Goal: Task Accomplishment & Management: Complete application form

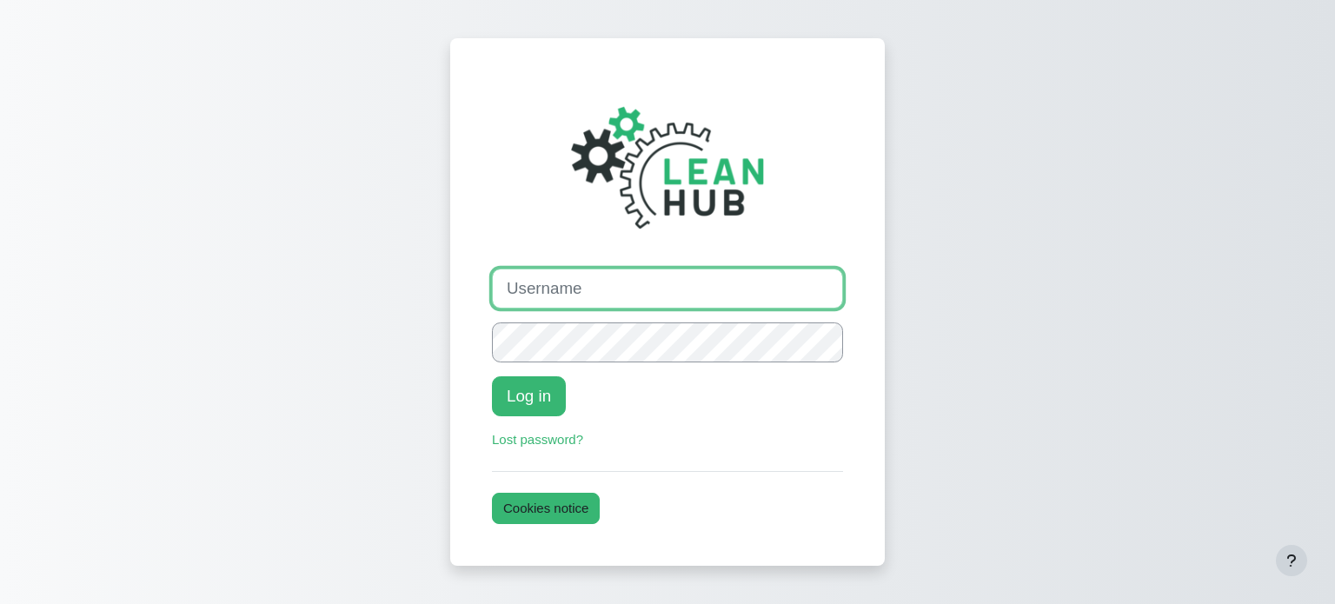
click at [543, 281] on input "Username" at bounding box center [667, 289] width 351 height 40
type input "theresa@theleanhub.co.nz"
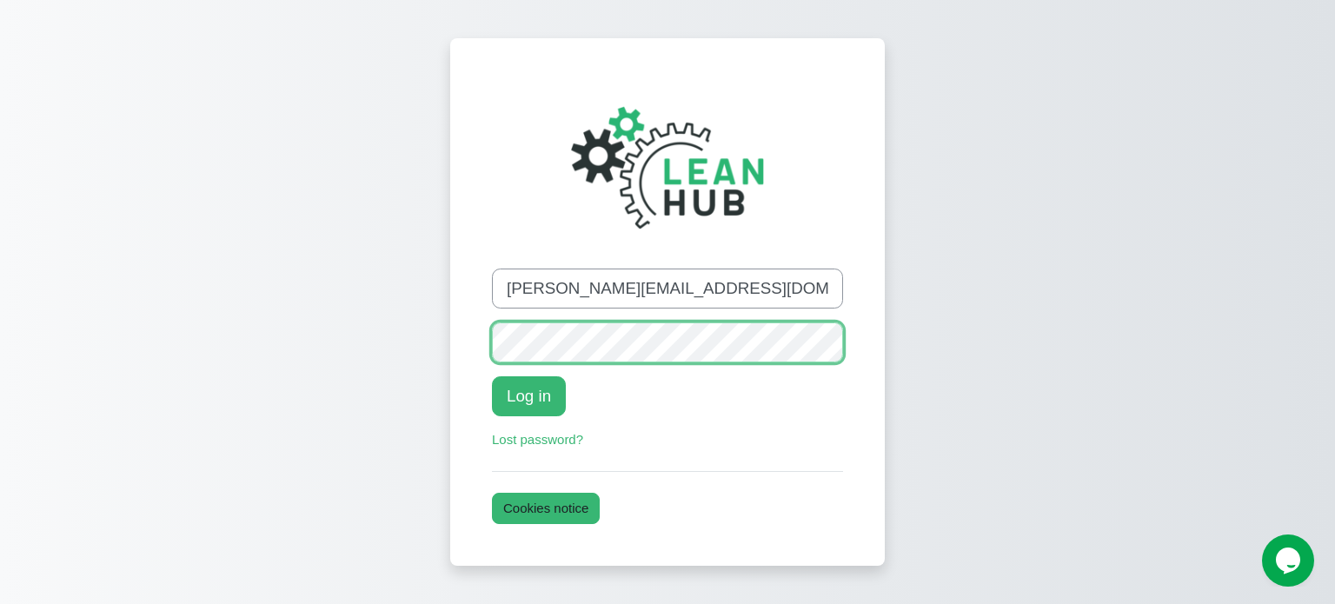
click at [492, 376] on button "Log in" at bounding box center [529, 396] width 74 height 40
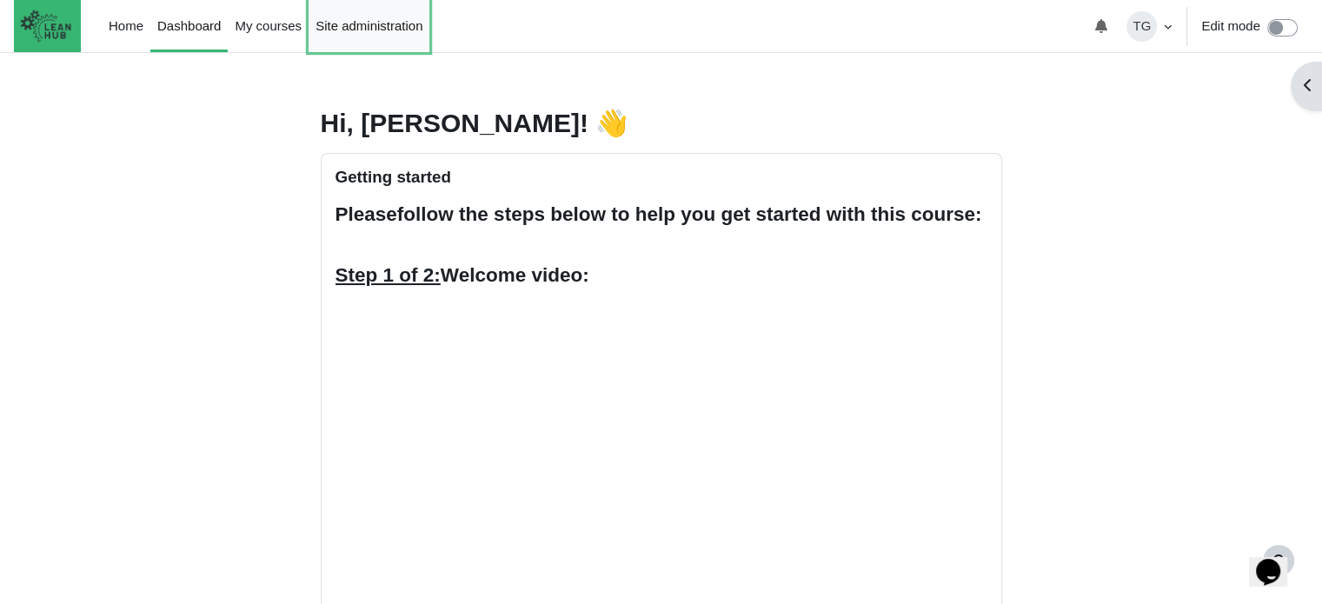
click at [351, 28] on link "Site administration" at bounding box center [369, 26] width 121 height 52
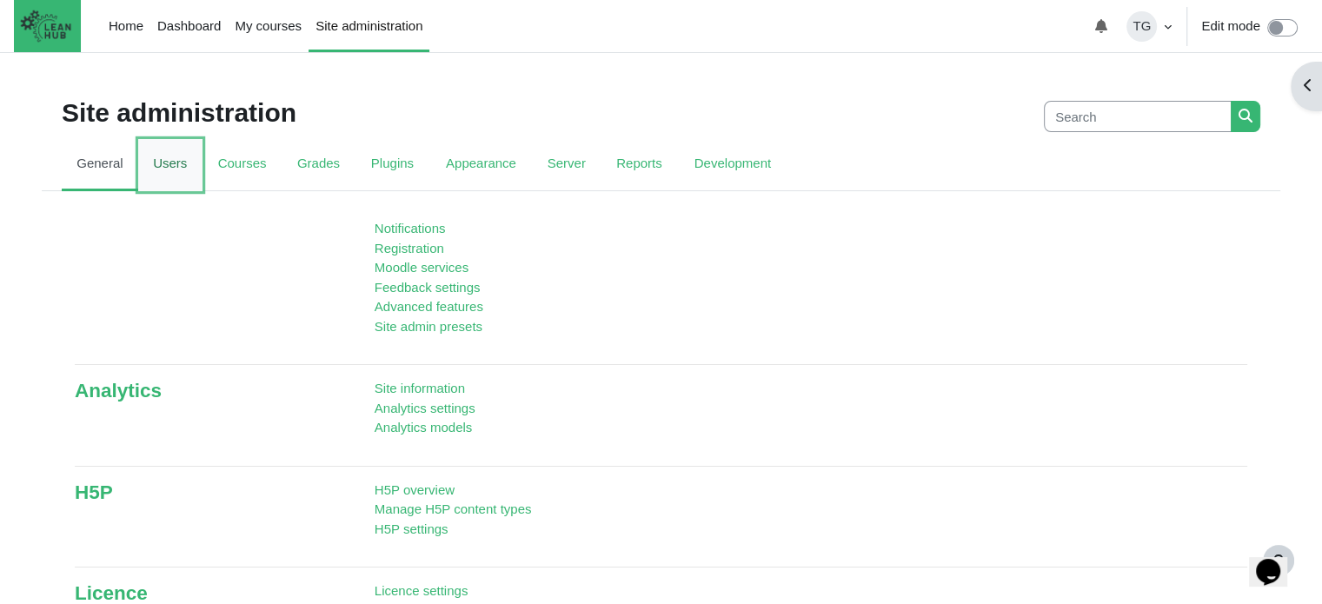
click at [177, 172] on link "Users" at bounding box center [170, 165] width 64 height 52
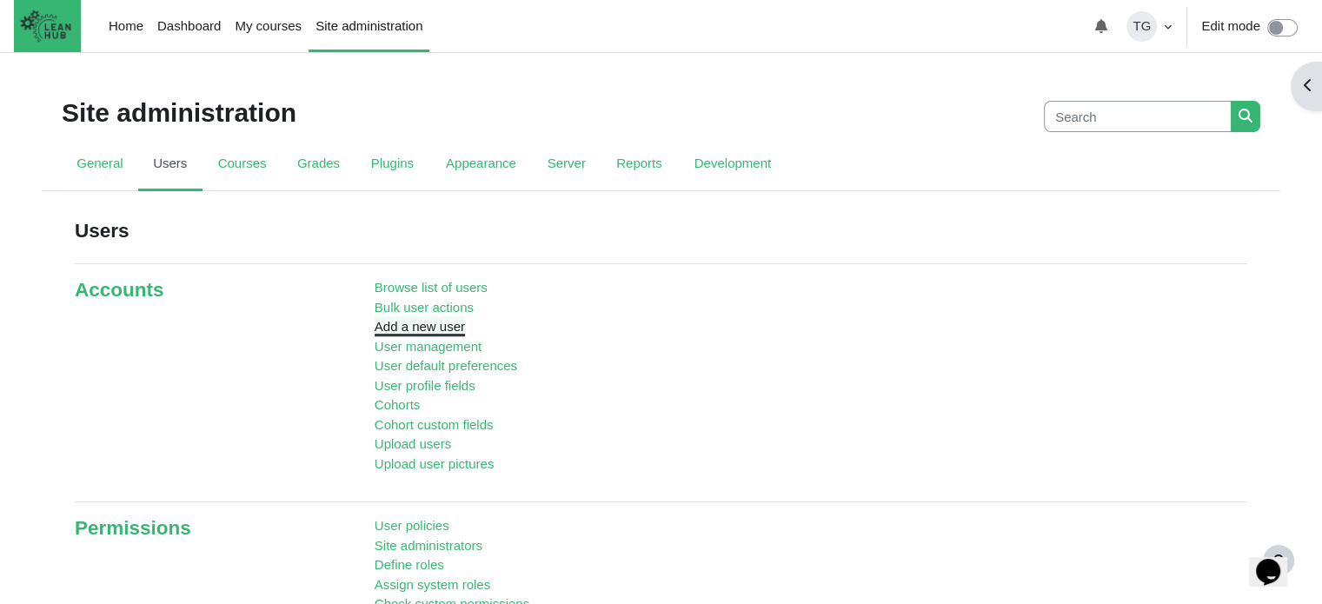
click at [395, 328] on link "Add a new user" at bounding box center [420, 326] width 90 height 15
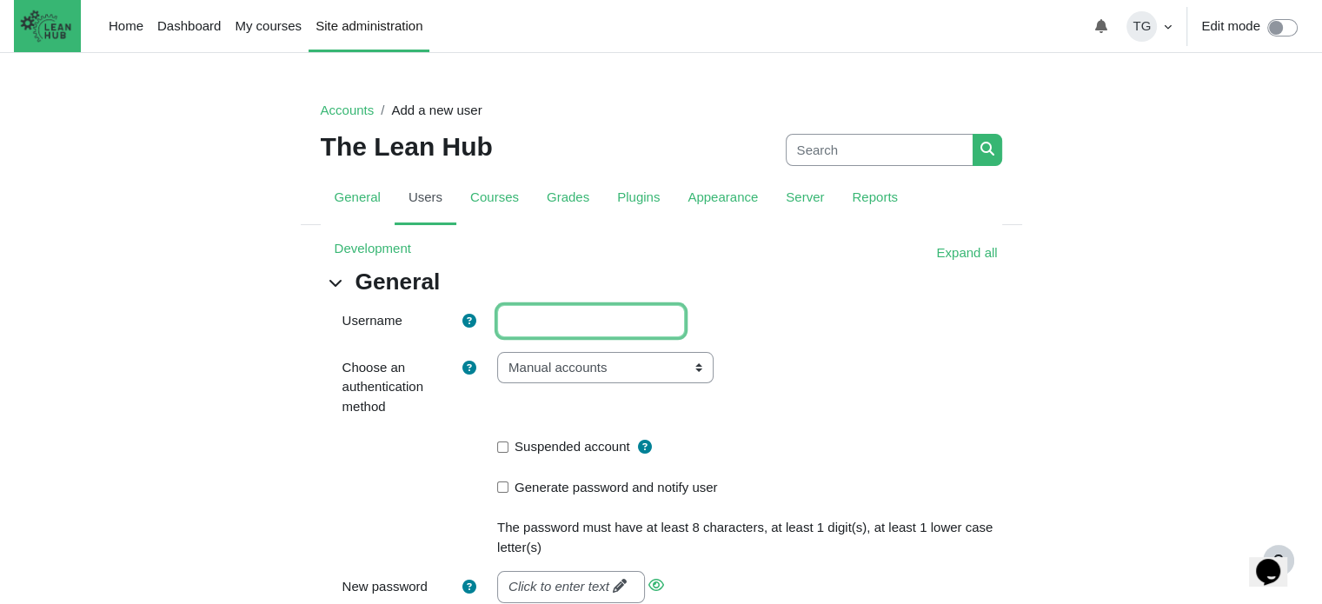
click at [546, 320] on input "Username" at bounding box center [591, 321] width 188 height 32
drag, startPoint x: 570, startPoint y: 316, endPoint x: 497, endPoint y: 306, distance: 73.7
click at [497, 306] on div "Racheal" at bounding box center [749, 321] width 531 height 33
paste input "ael Donato <rachael@theleanhub.co.nz>"
type input "Rachael Donato"
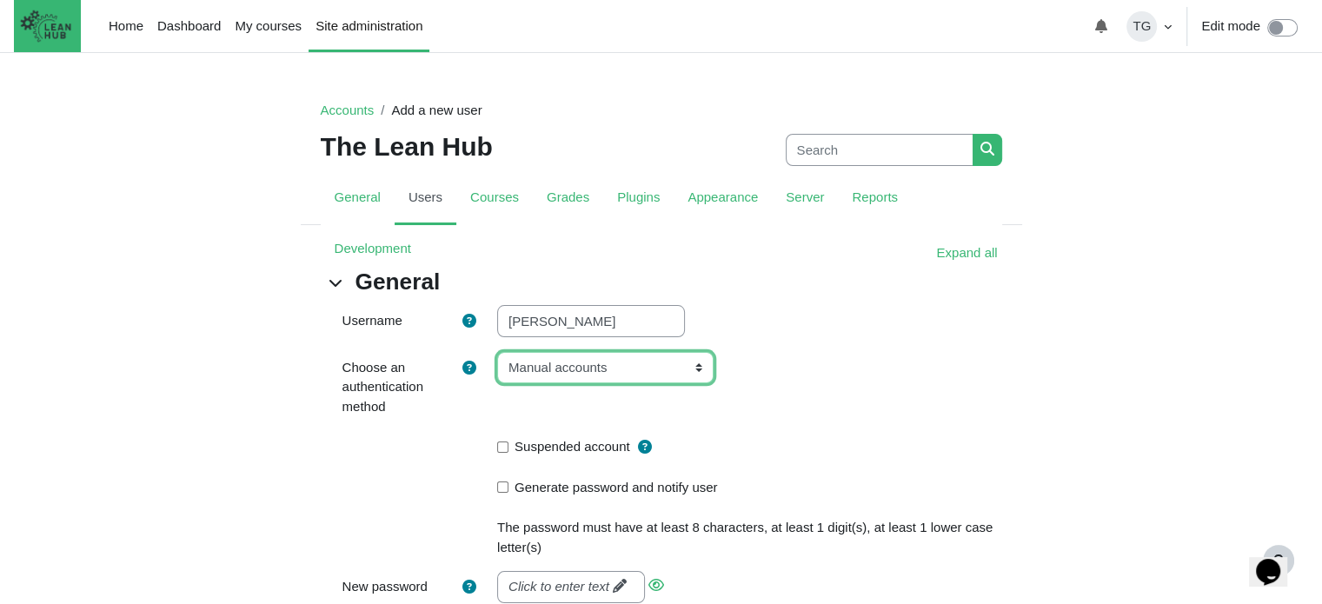
click at [698, 368] on select "Email-based self-registration Manual accounts No login CAS server (SSO) Externa…" at bounding box center [605, 368] width 216 height 32
select select "email"
click at [497, 352] on select "Email-based self-registration Manual accounts No login CAS server (SSO) Externa…" at bounding box center [605, 368] width 216 height 32
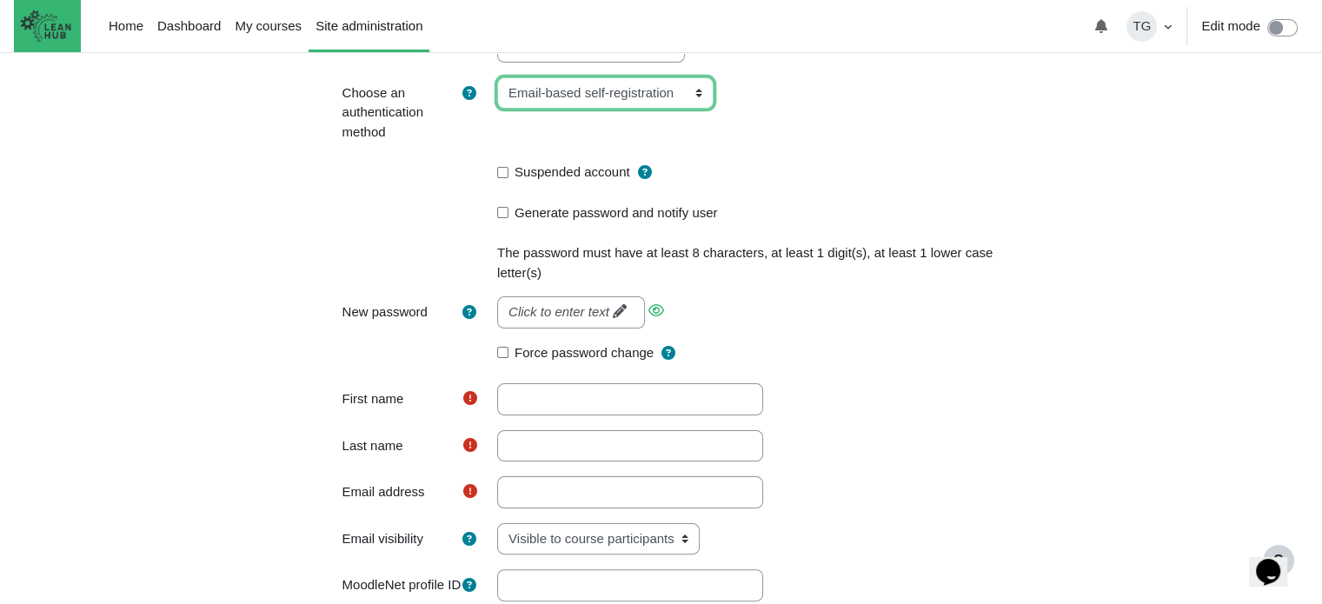
scroll to position [276, 0]
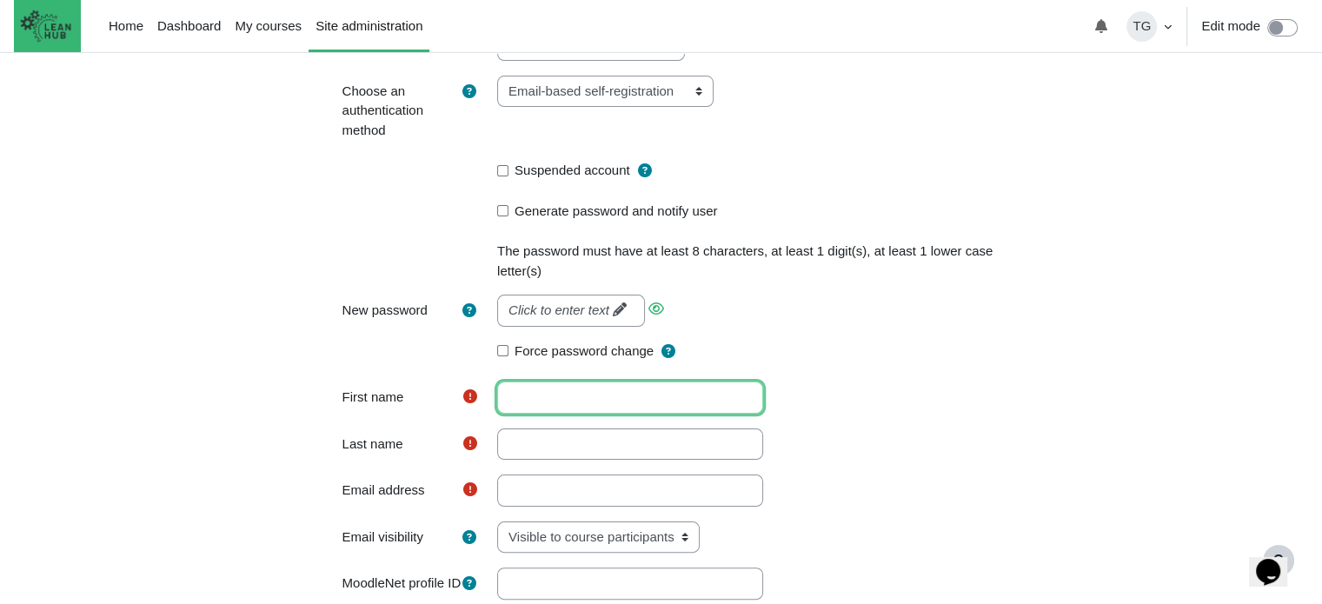
click at [560, 408] on input "First name" at bounding box center [630, 398] width 266 height 32
click at [543, 402] on input "First name" at bounding box center [630, 398] width 266 height 32
paste input "Rachael Donato <rachael@theleanhub.co.nz>"
type input "Rachael"
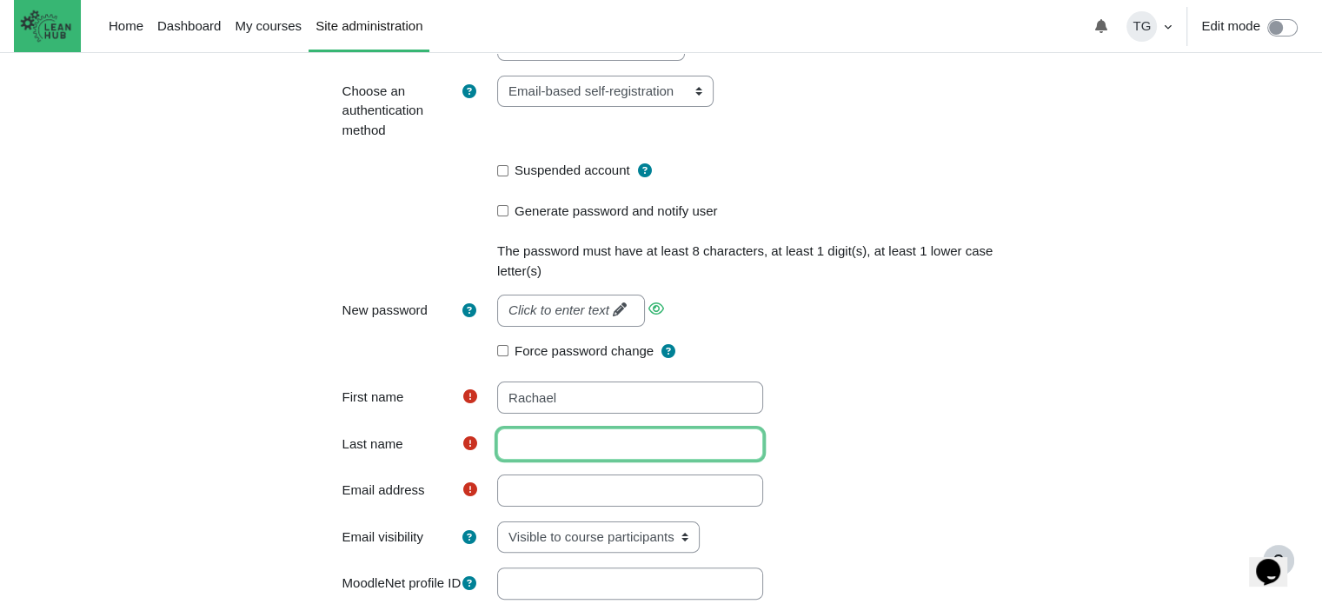
click at [525, 434] on input "Last name" at bounding box center [630, 445] width 266 height 32
paste input "Rachael Donato <rachael@theleanhub.co.nz>"
type input "Donato"
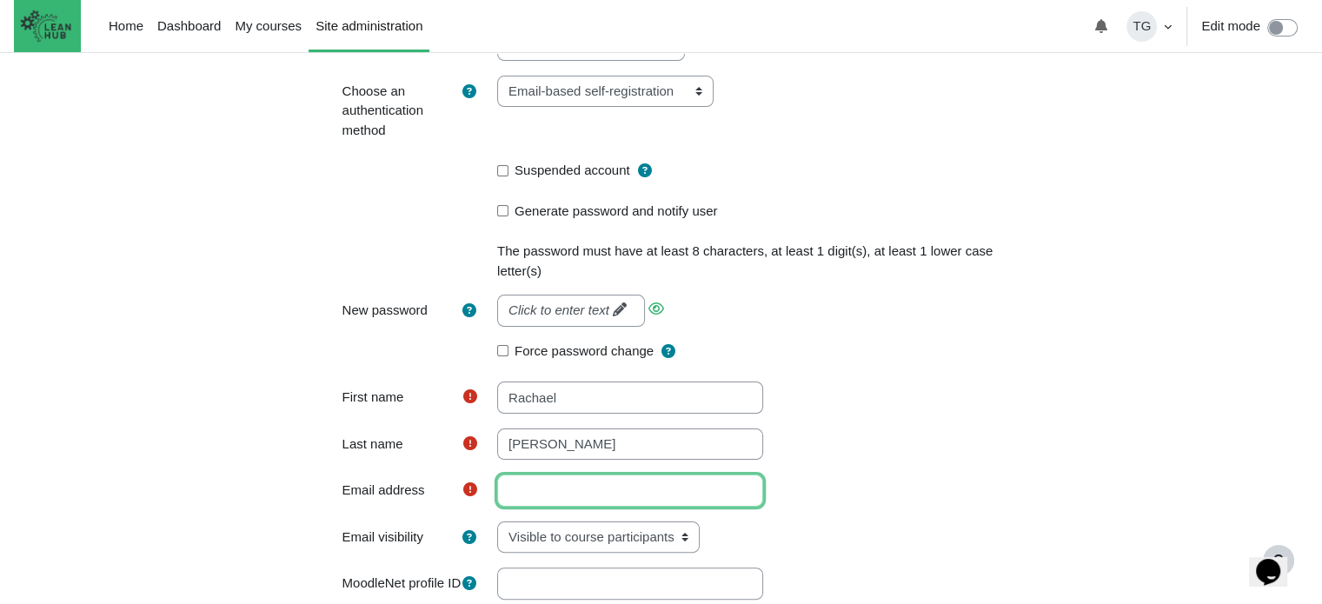
click at [527, 492] on input "Email address" at bounding box center [630, 491] width 266 height 32
paste input "Rachael Donato <rachael@theleanhub.co.nz>"
click at [560, 492] on input "Rachael Donato <rachael@theleanhub.co.nz>" at bounding box center [630, 491] width 266 height 32
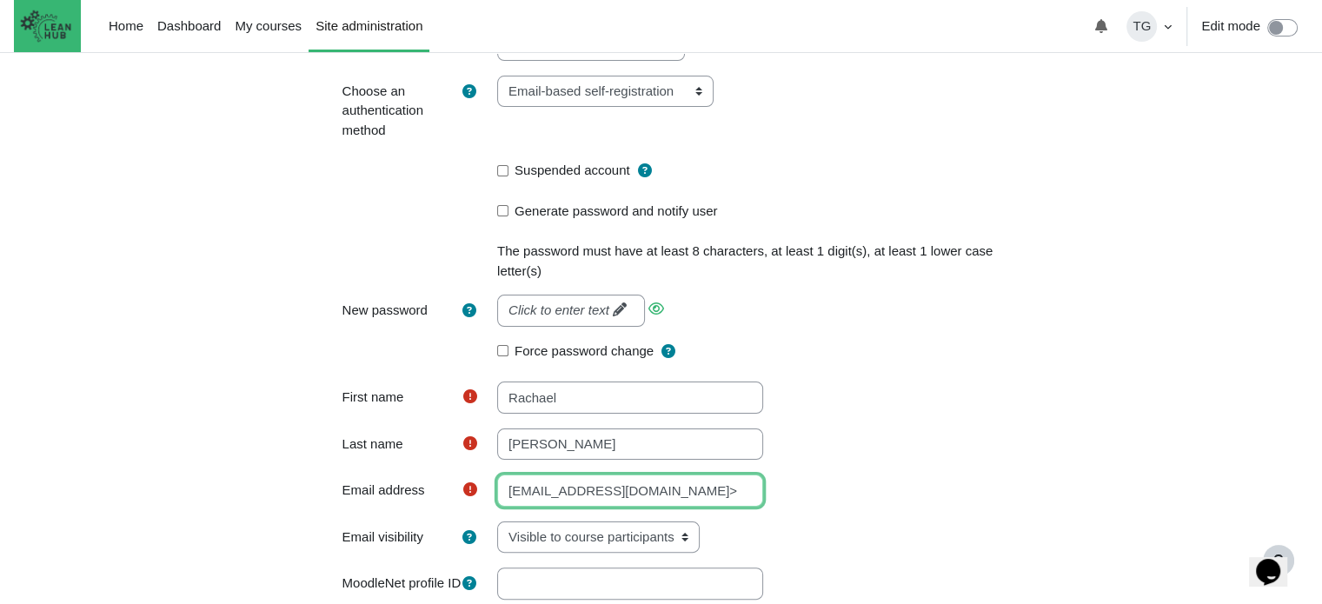
click at [672, 491] on input "rachael@theleanhub.co.nz>" at bounding box center [630, 491] width 266 height 32
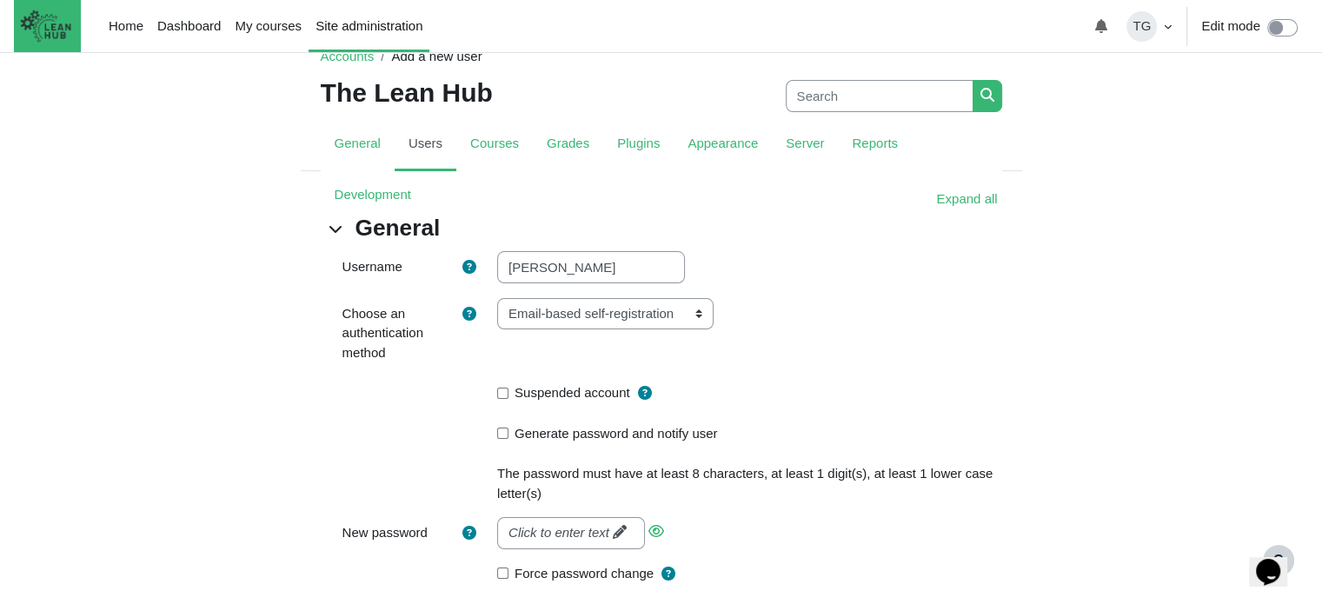
scroll to position [55, 0]
type input "rachael@theleanhub.co.nz"
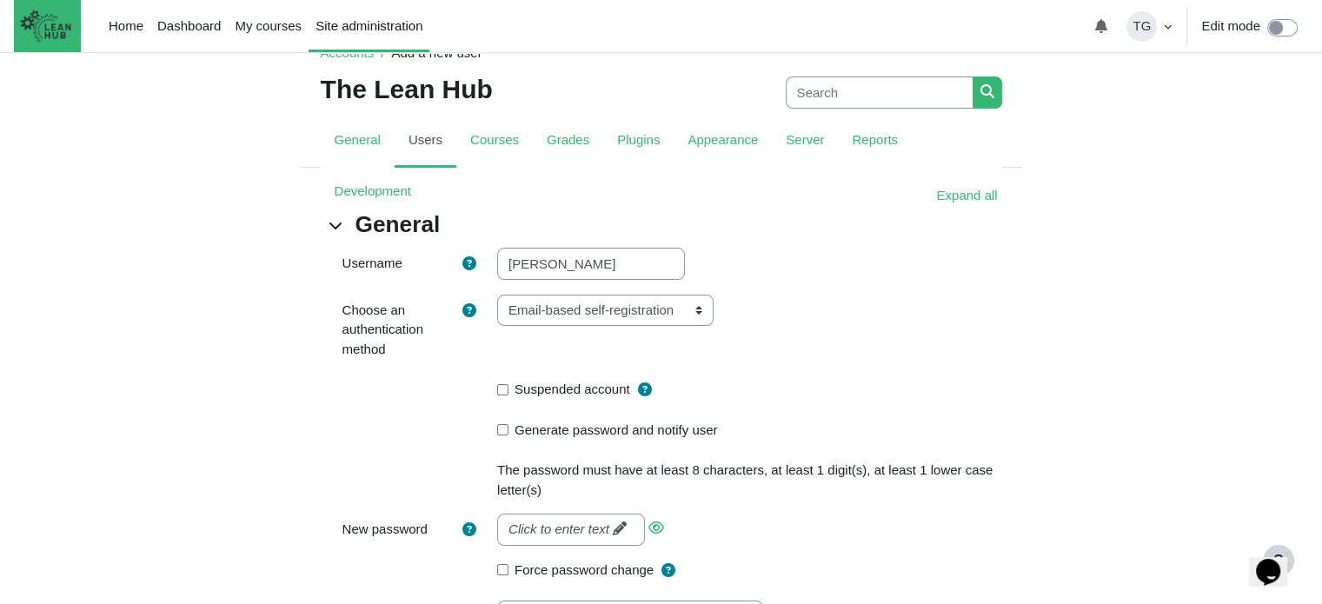
scroll to position [59, 0]
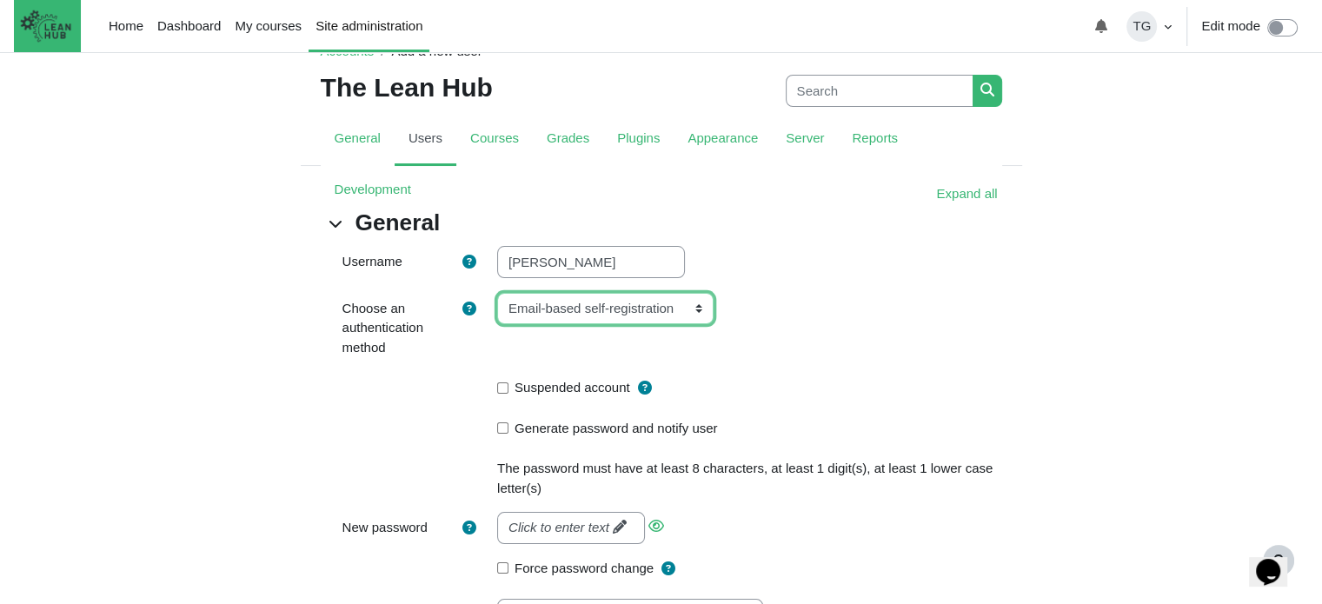
click at [692, 313] on select "Email-based self-registration Manual accounts No login CAS server (SSO) Externa…" at bounding box center [605, 309] width 216 height 32
select select "manual"
click at [497, 293] on select "Email-based self-registration Manual accounts No login CAS server (SSO) Externa…" at bounding box center [605, 309] width 216 height 32
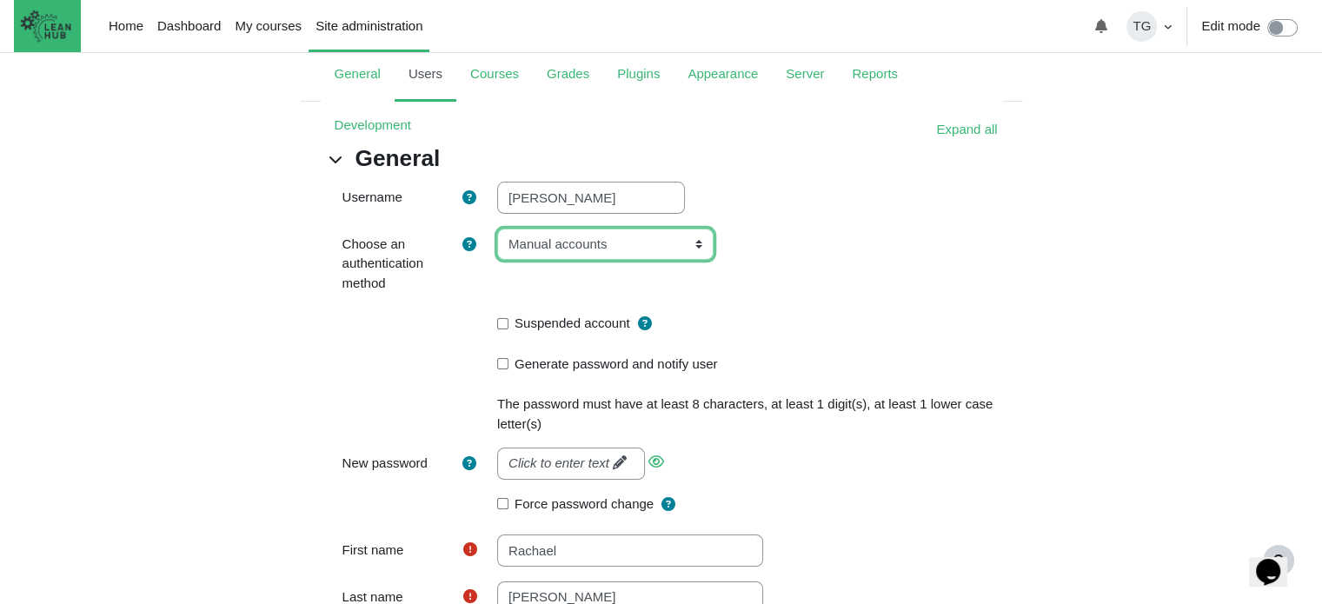
scroll to position [125, 0]
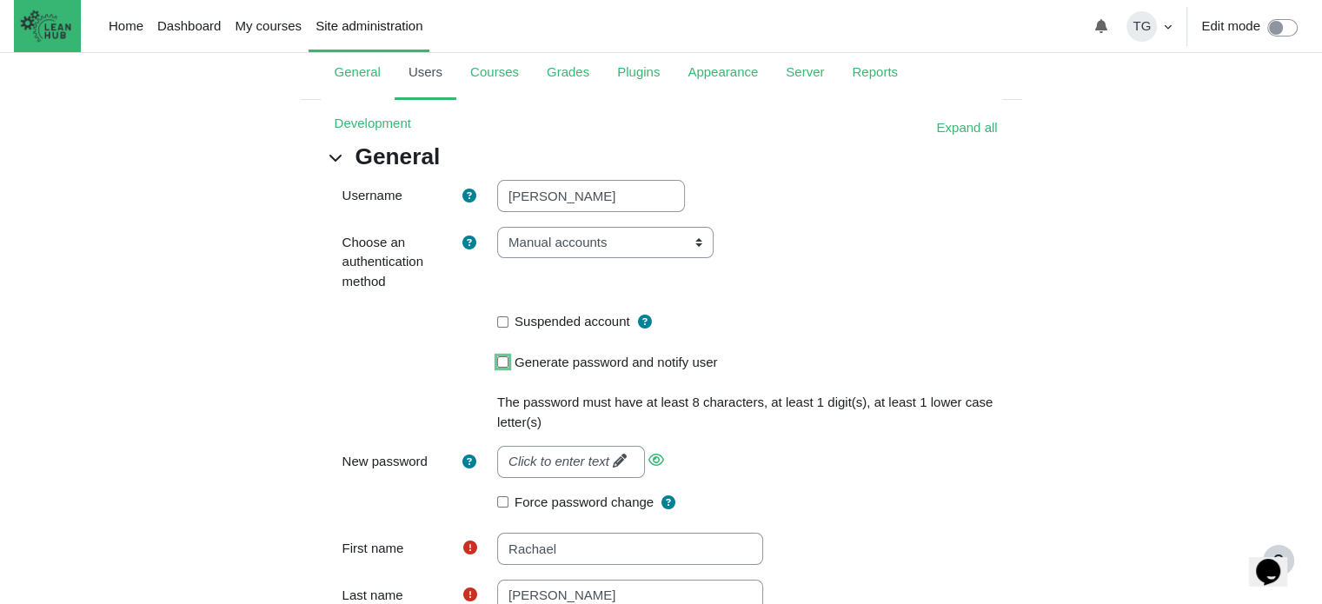
click at [501, 361] on input "Generate password and notify user" at bounding box center [502, 361] width 11 height 11
checkbox input "true"
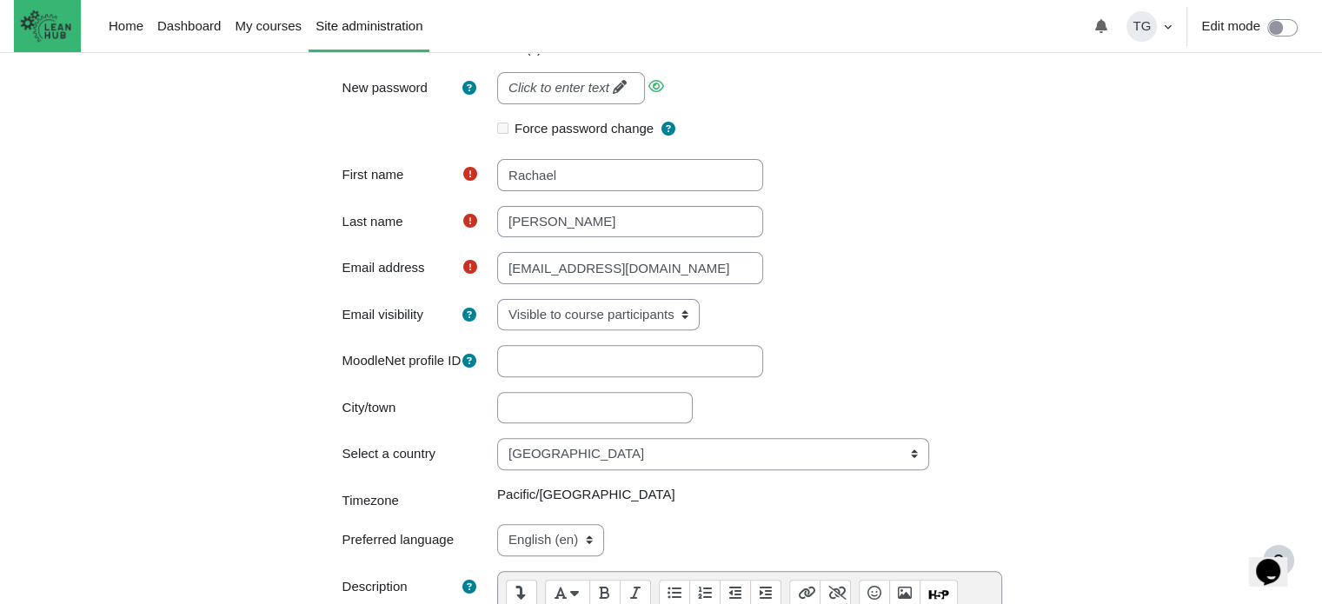
scroll to position [501, 0]
click at [686, 313] on select "Hidden Visible to everyone Visible to course participants" at bounding box center [598, 313] width 203 height 32
click at [649, 305] on select "Hidden Visible to everyone Visible to course participants" at bounding box center [598, 313] width 203 height 32
select select "0"
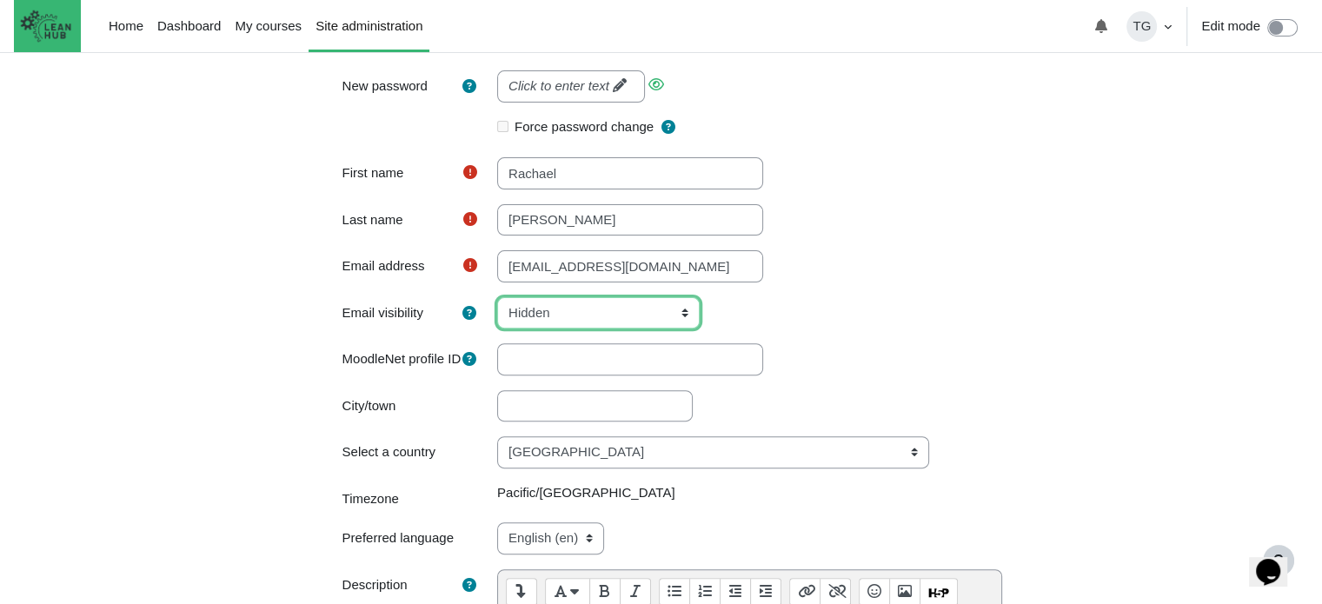
click at [497, 297] on select "Hidden Visible to everyone Visible to course participants" at bounding box center [598, 313] width 203 height 32
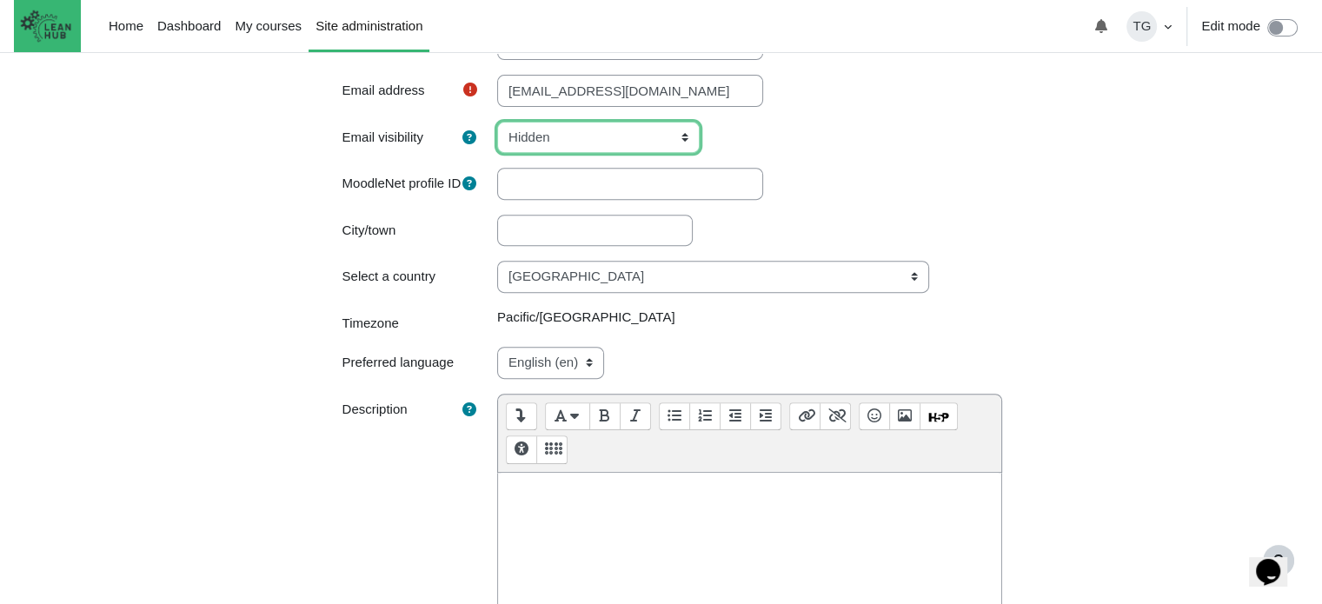
scroll to position [677, 0]
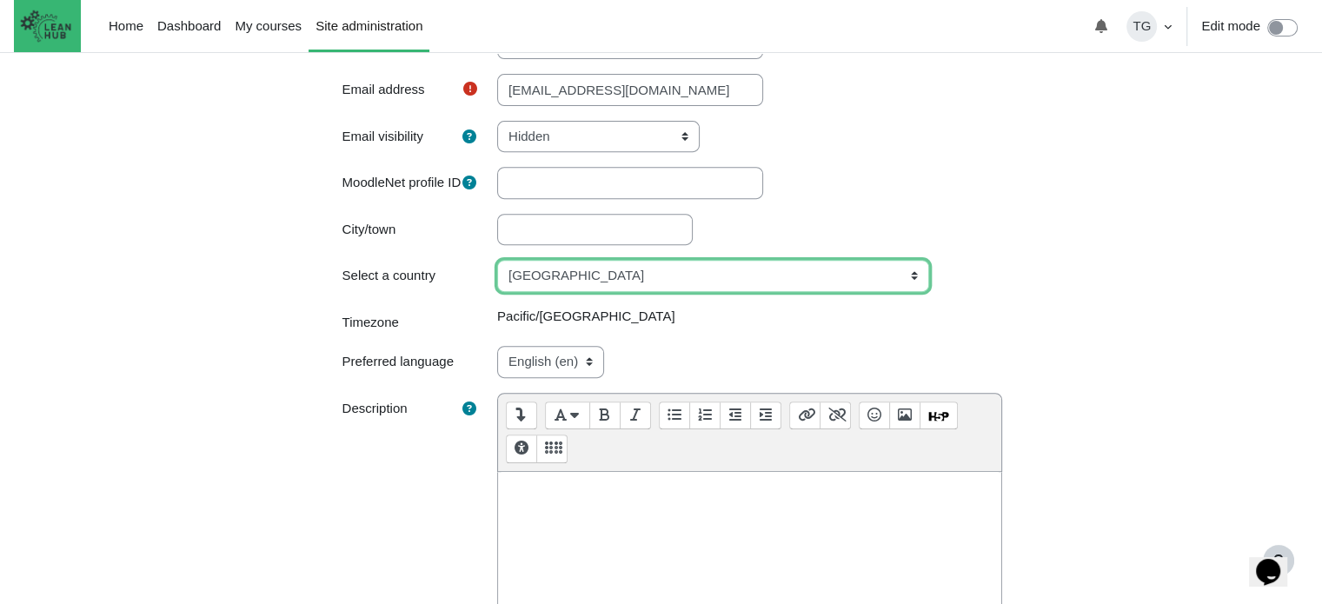
click at [786, 292] on select "Select a country... Afghanistan Åland Islands Albania Algeria American Samoa An…" at bounding box center [713, 276] width 432 height 32
select select "PH"
click at [497, 278] on select "Select a country... Afghanistan Åland Islands Albania Algeria American Samoa An…" at bounding box center [713, 276] width 432 height 32
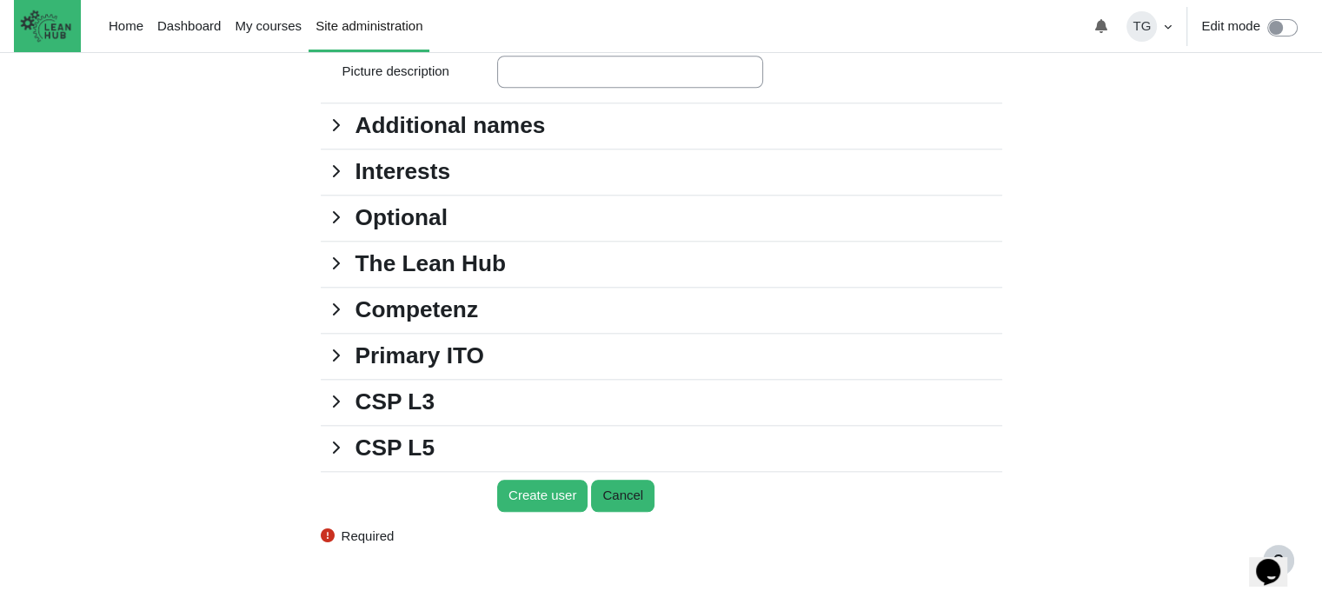
scroll to position [1876, 0]
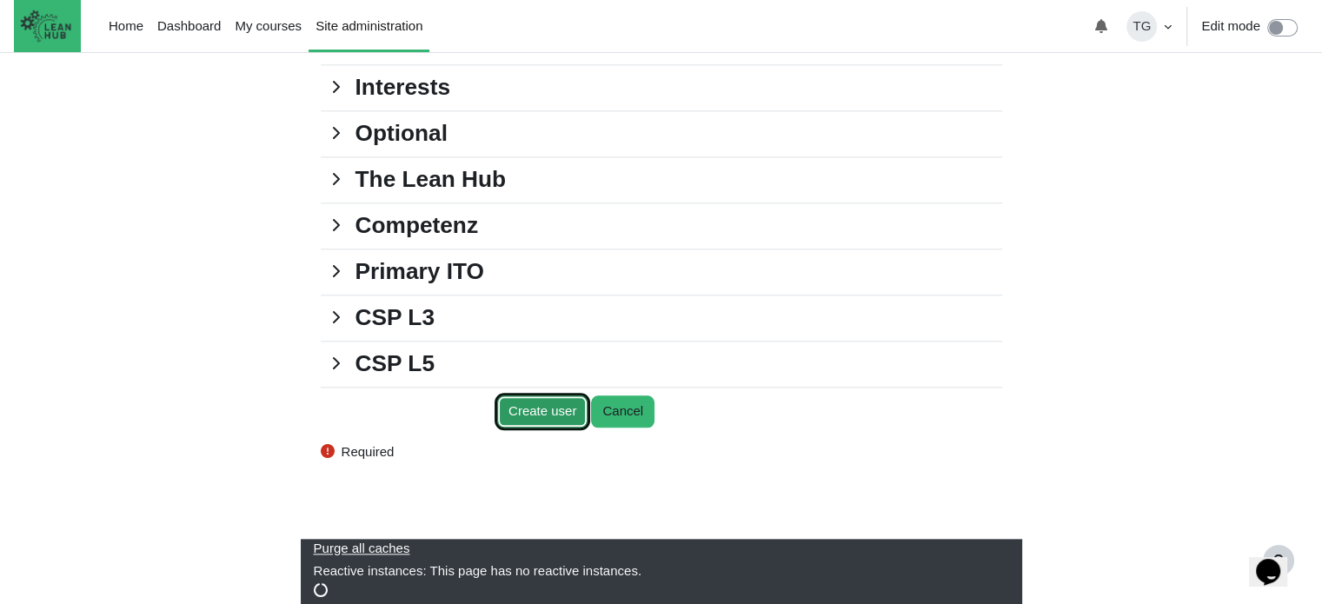
click at [560, 414] on input "Create user" at bounding box center [542, 412] width 90 height 32
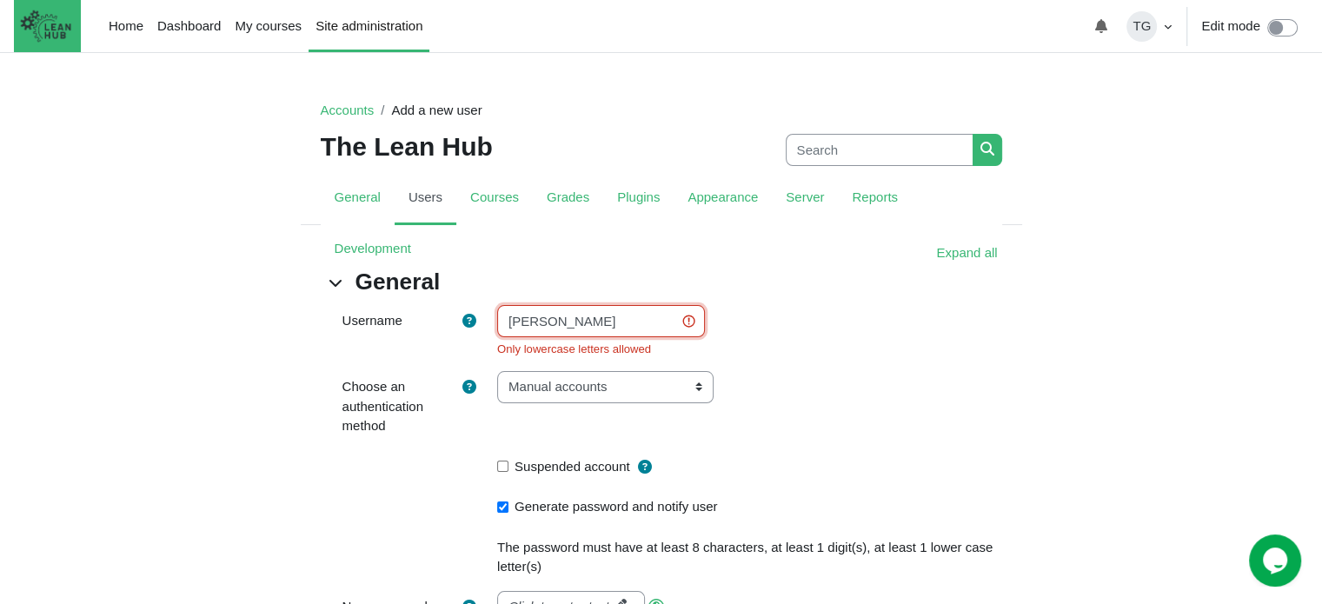
click at [513, 323] on input "Rachael Donato" at bounding box center [601, 321] width 208 height 32
click at [562, 325] on input "rachael Donato" at bounding box center [601, 321] width 208 height 32
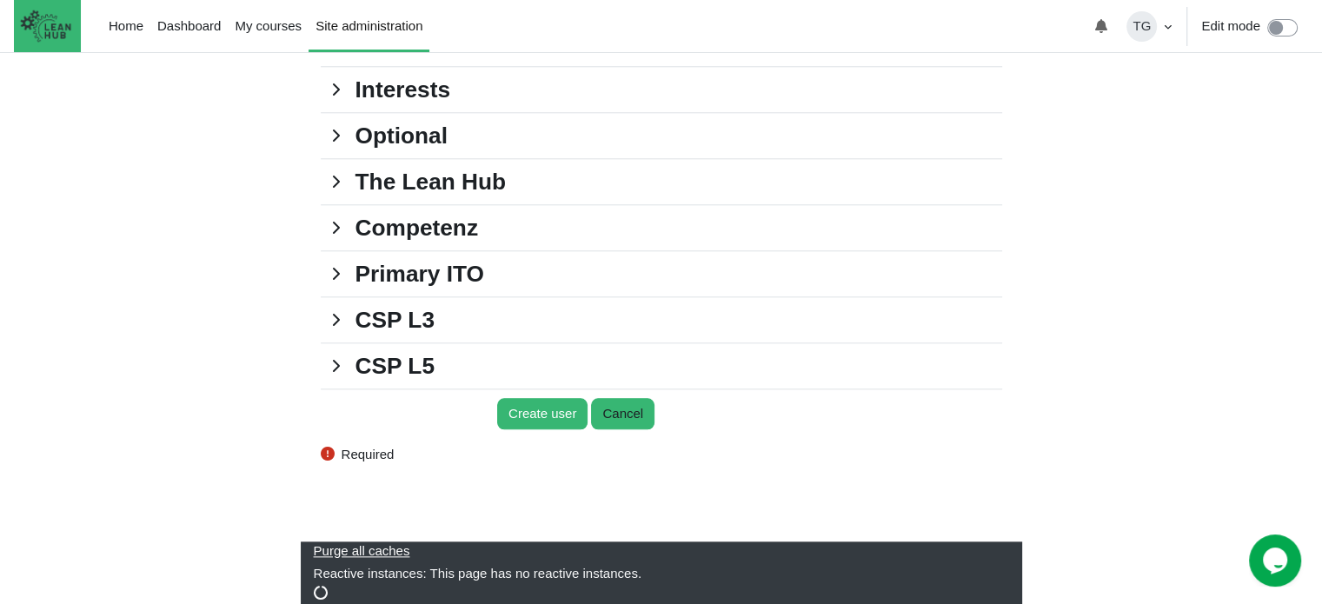
scroll to position [1896, 0]
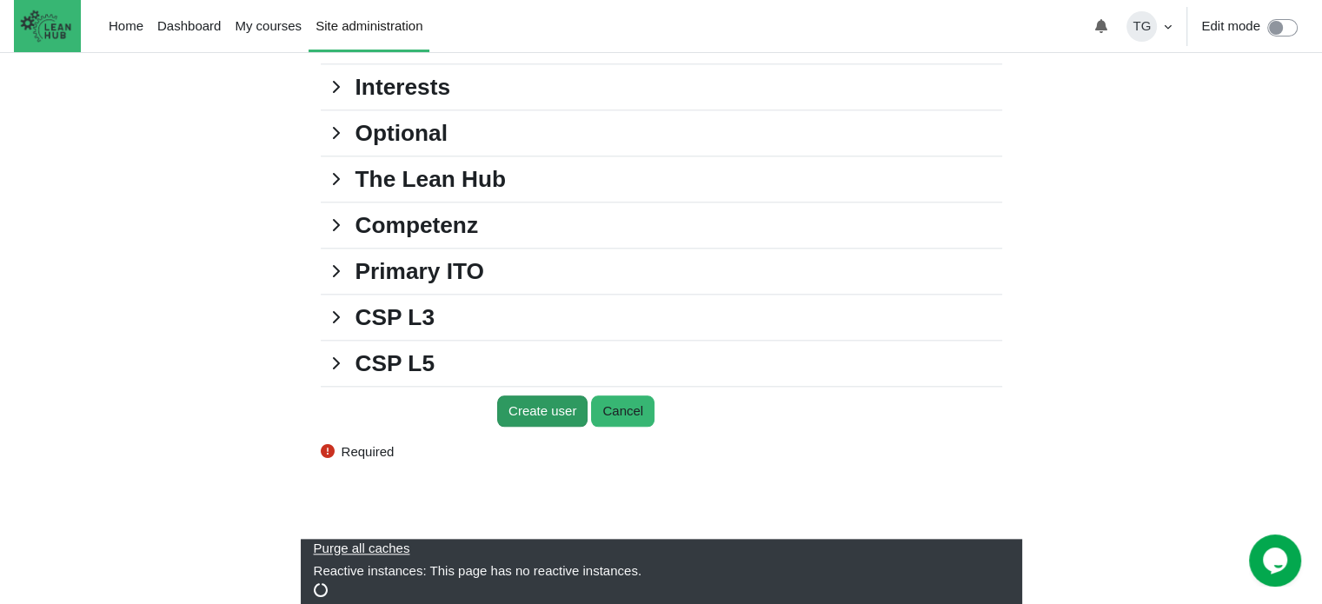
type input "rachael donato"
click at [538, 408] on input "Create user" at bounding box center [542, 412] width 90 height 32
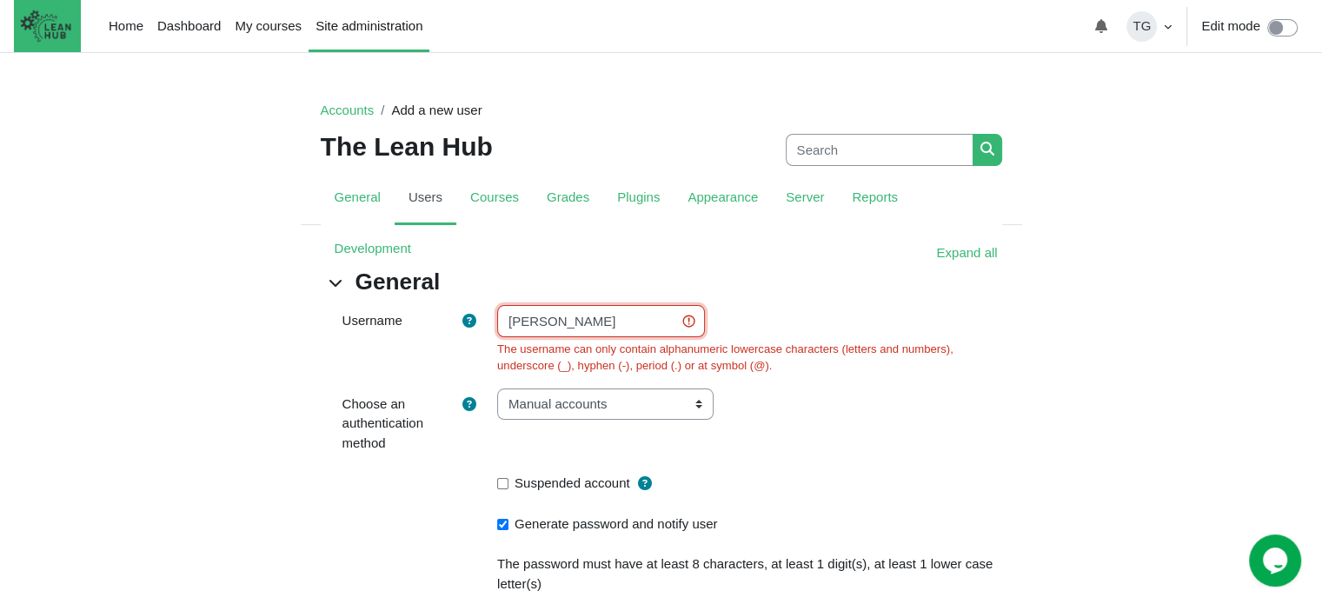
click at [554, 323] on input "rachael donato" at bounding box center [601, 321] width 208 height 32
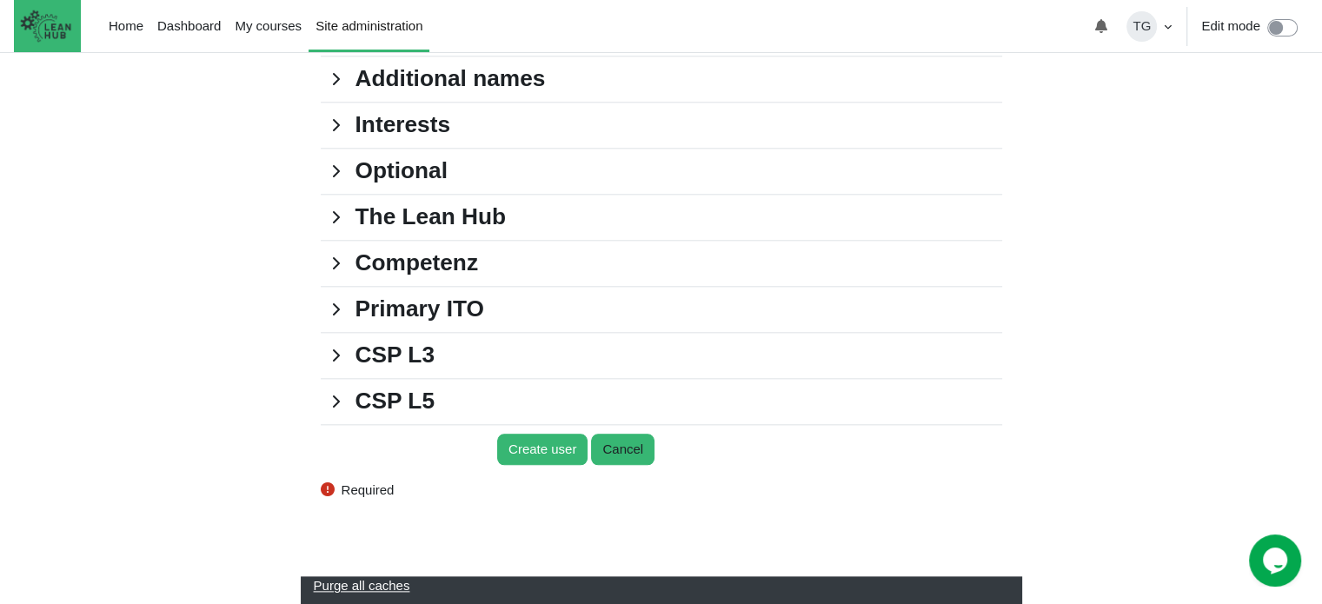
scroll to position [1913, 0]
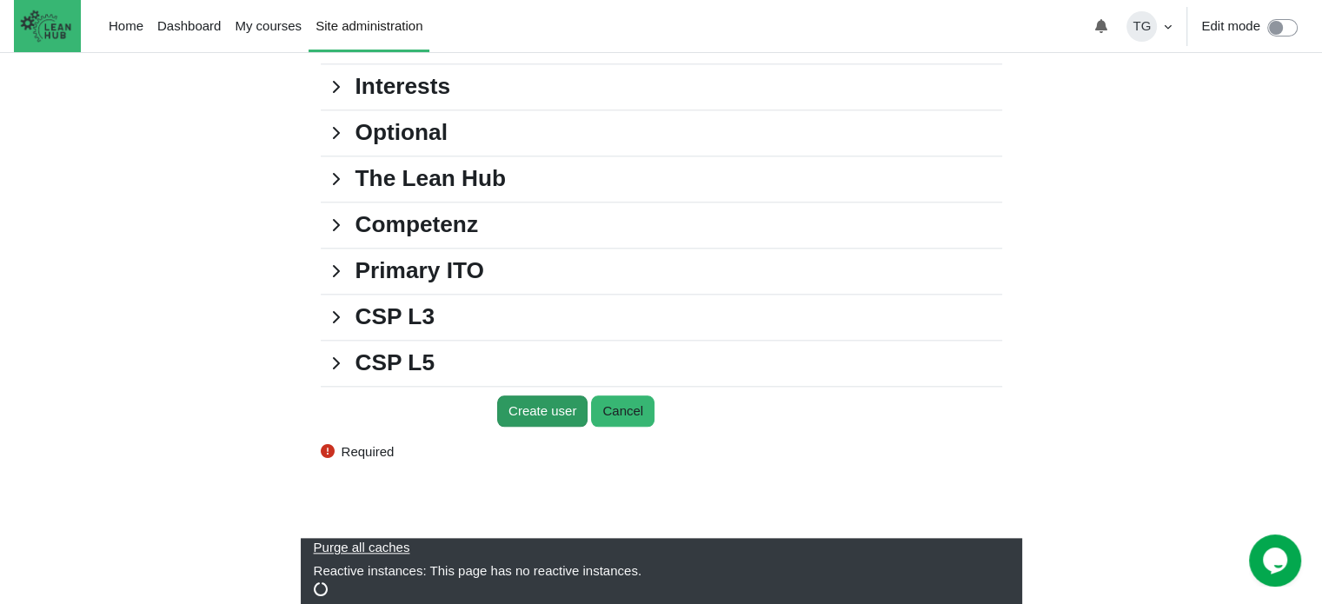
type input "rachael_donato"
click at [546, 420] on input "Create user" at bounding box center [542, 412] width 90 height 32
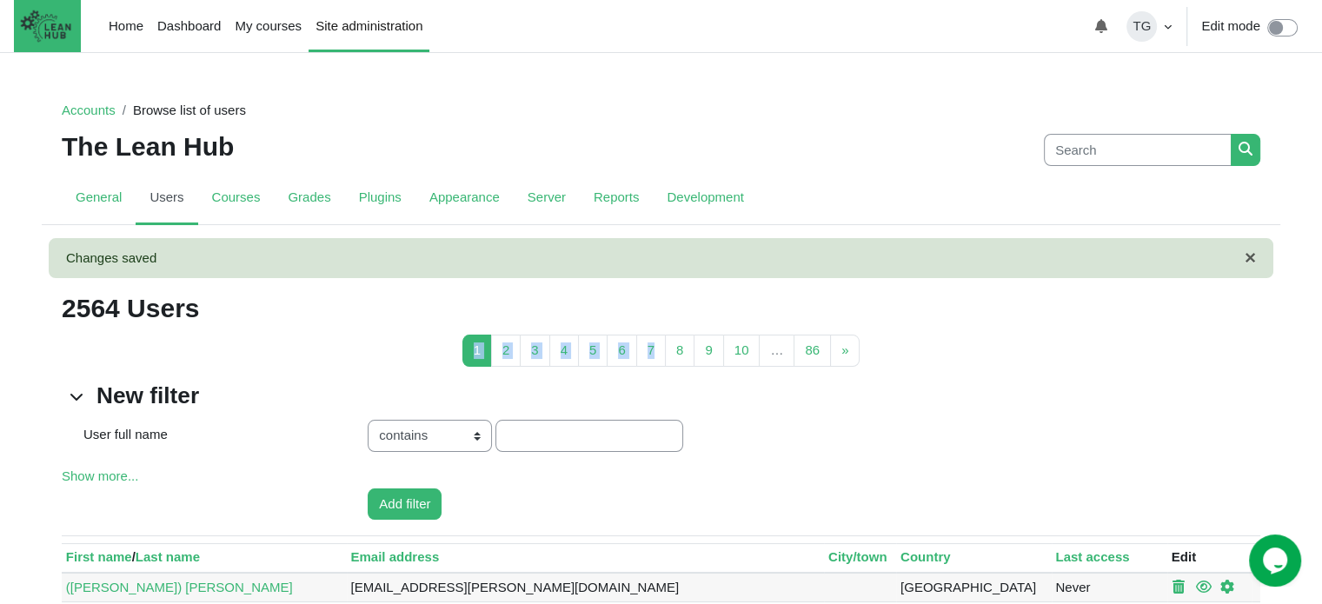
drag, startPoint x: 1053, startPoint y: 302, endPoint x: 1016, endPoint y: 445, distance: 148.2
